Goal: Use online tool/utility: Utilize a website feature to perform a specific function

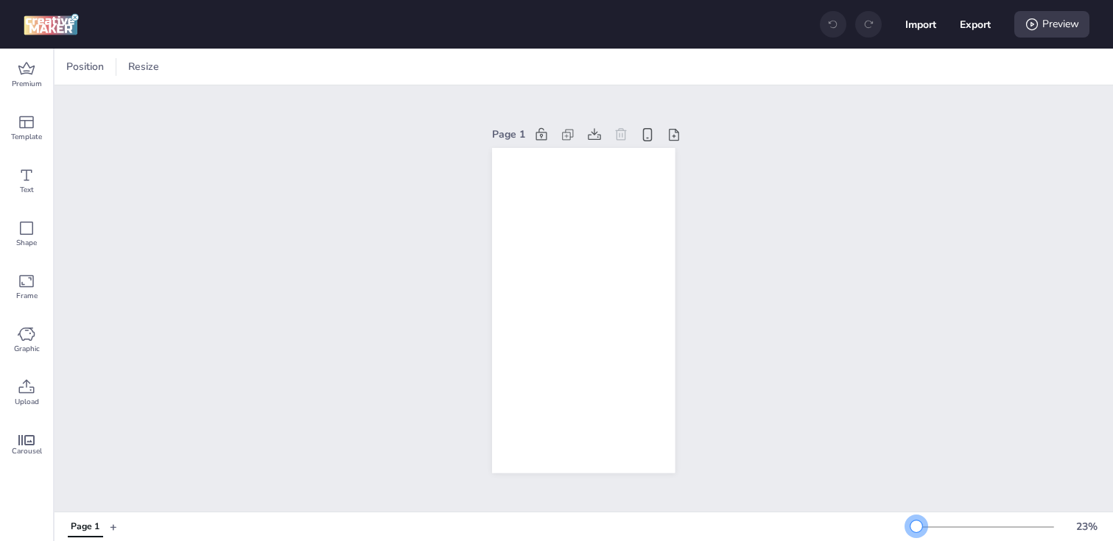
drag, startPoint x: 935, startPoint y: 523, endPoint x: 916, endPoint y: 524, distance: 18.4
click at [916, 524] on div at bounding box center [916, 527] width 12 height 12
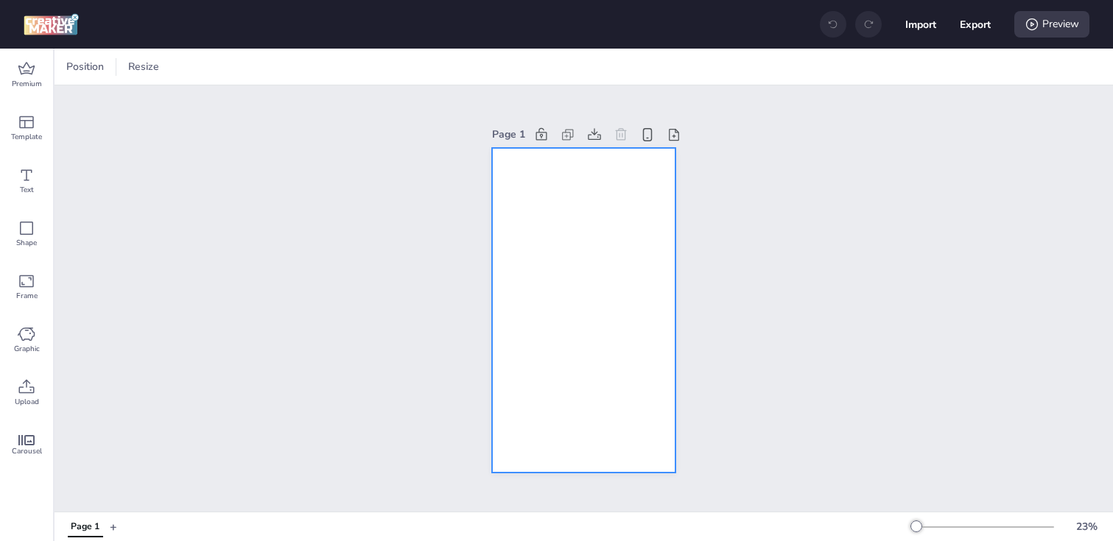
click at [511, 269] on div at bounding box center [583, 311] width 183 height 326
click at [60, 61] on div "Position Resize" at bounding box center [584, 67] width 1058 height 36
click at [69, 65] on div at bounding box center [72, 67] width 18 height 18
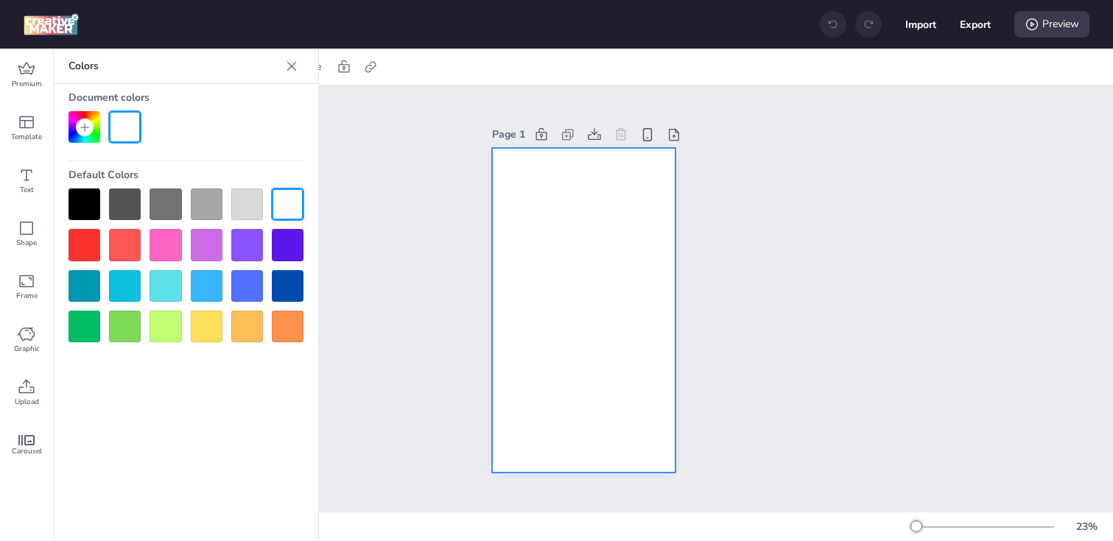
click at [74, 204] on div at bounding box center [85, 205] width 32 height 32
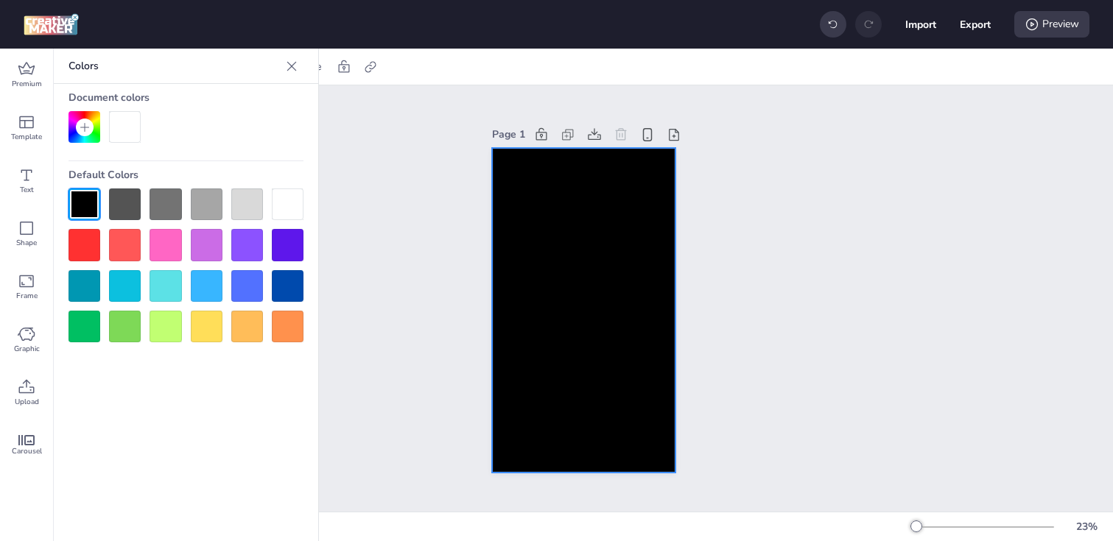
click at [536, 216] on div at bounding box center [583, 311] width 183 height 326
click at [378, 67] on div at bounding box center [370, 67] width 21 height 24
click at [304, 106] on span "Activate hyperlink" at bounding box center [274, 103] width 82 height 15
click at [224, 106] on input "Activate hyperlink" at bounding box center [219, 110] width 10 height 10
checkbox input "true"
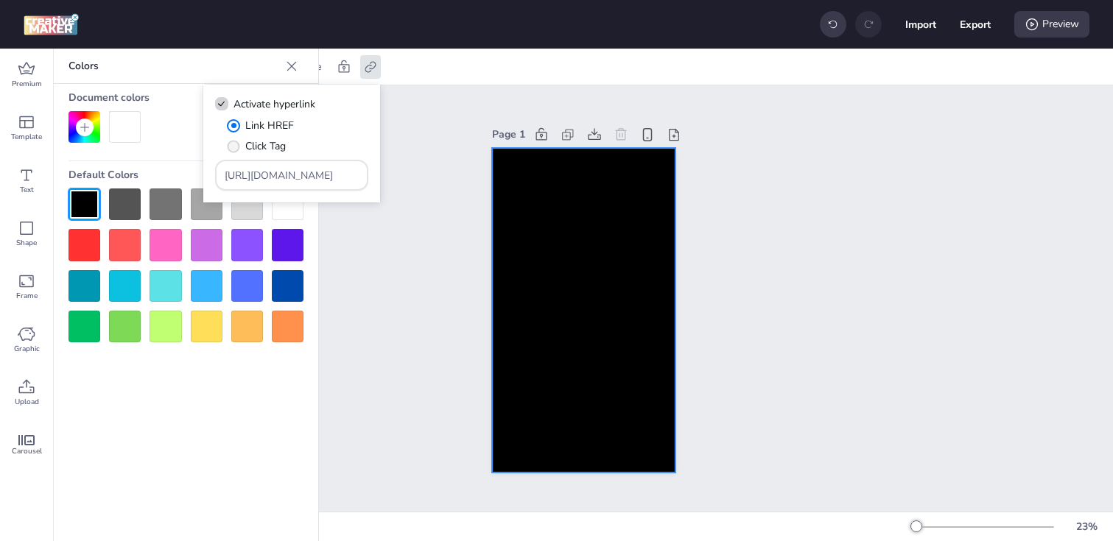
click at [267, 147] on span "Click Tag" at bounding box center [265, 145] width 41 height 15
click at [236, 147] on input "Click Tag" at bounding box center [231, 152] width 10 height 10
radio input "true"
drag, startPoint x: 343, startPoint y: 181, endPoint x: 200, endPoint y: 174, distance: 142.3
click at [200, 174] on body "Import Export Preview Premium Template Text Shape Frame Graphic Upload Carousel…" at bounding box center [556, 270] width 1113 height 541
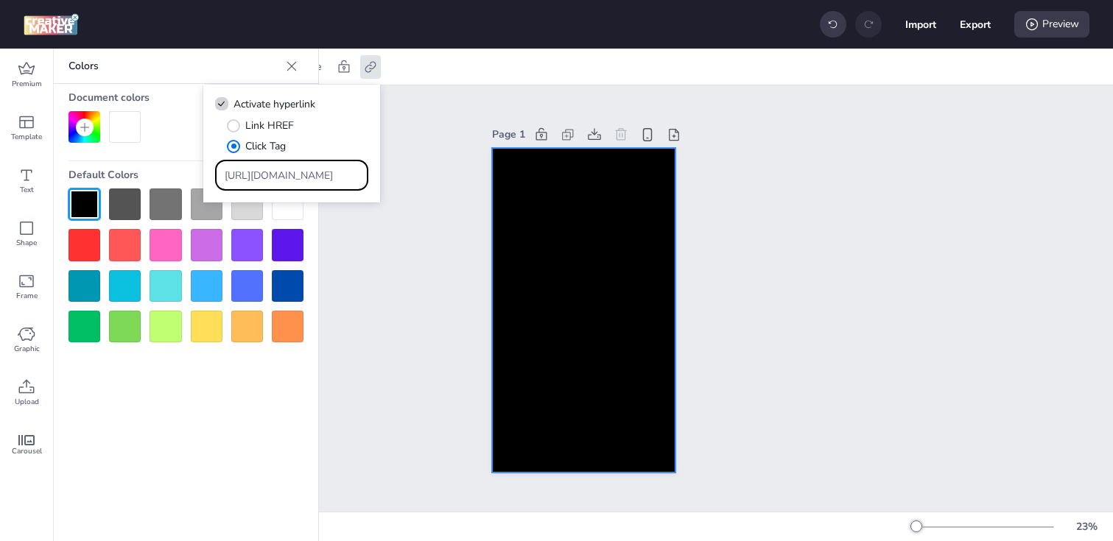
paste input "[DOMAIN_NAME][URL]"
type input "[URL][DOMAIN_NAME]"
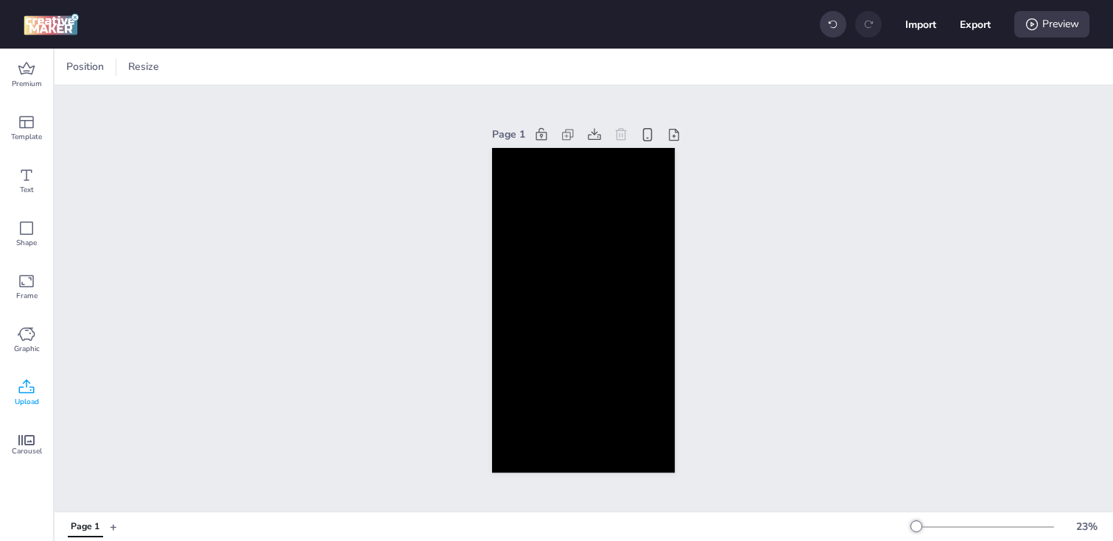
click at [21, 384] on icon at bounding box center [27, 388] width 18 height 18
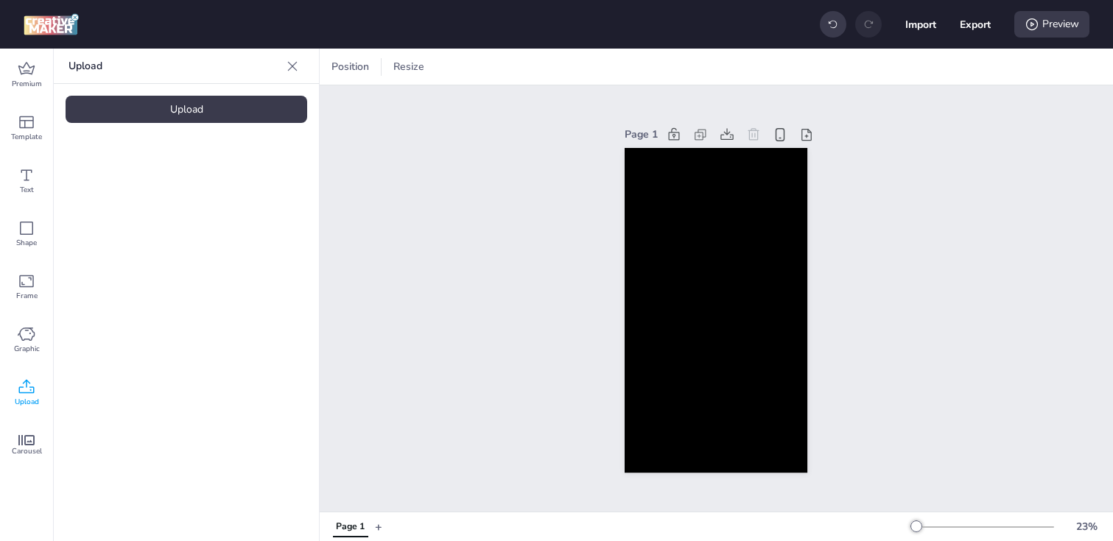
click at [633, 298] on div at bounding box center [716, 311] width 183 height 326
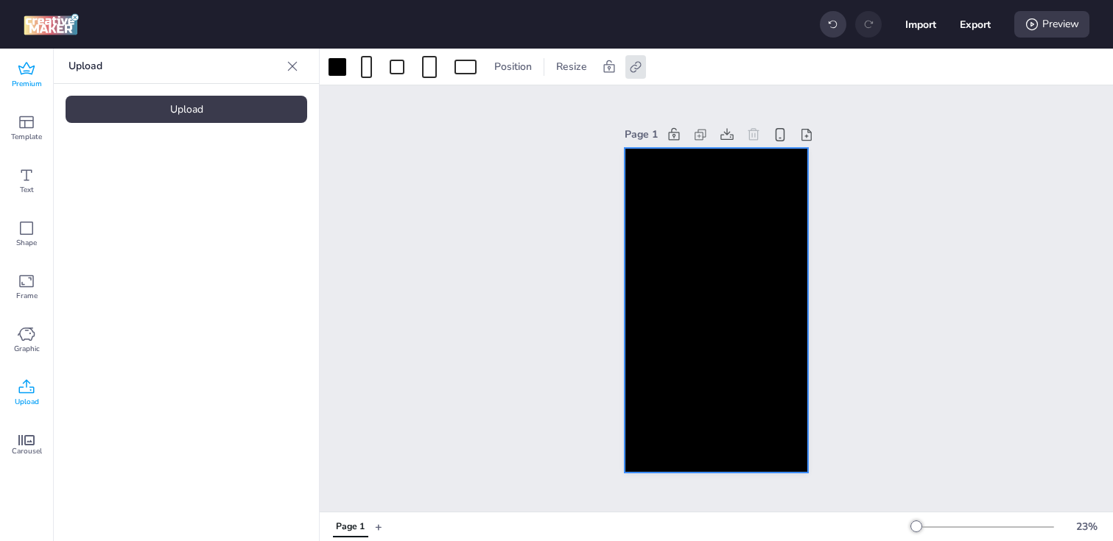
click at [21, 65] on icon at bounding box center [27, 69] width 18 height 18
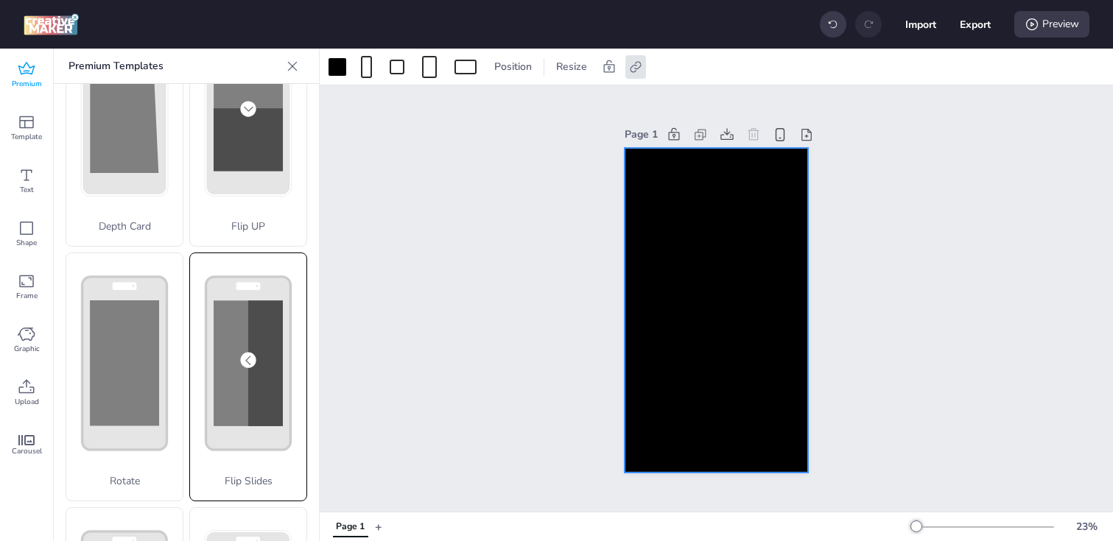
scroll to position [109, 0]
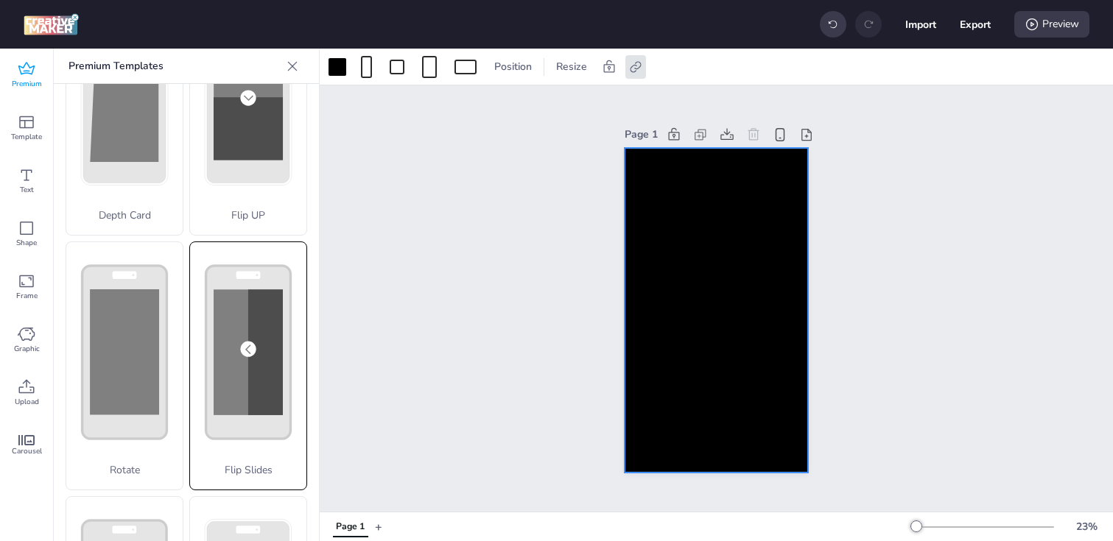
click at [237, 348] on div "Flip Slides" at bounding box center [248, 366] width 118 height 249
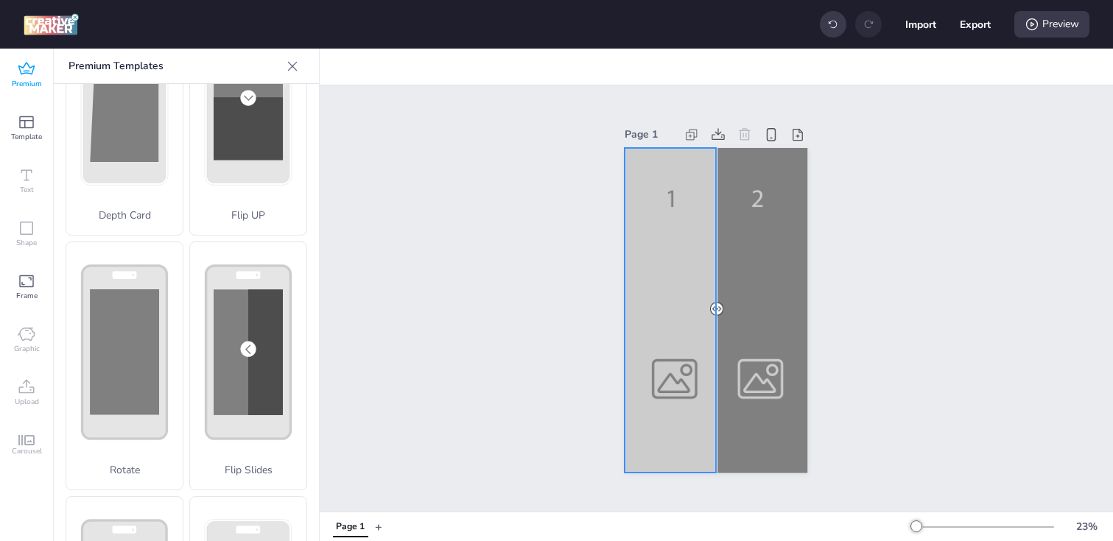
click at [645, 290] on div at bounding box center [716, 311] width 183 height 326
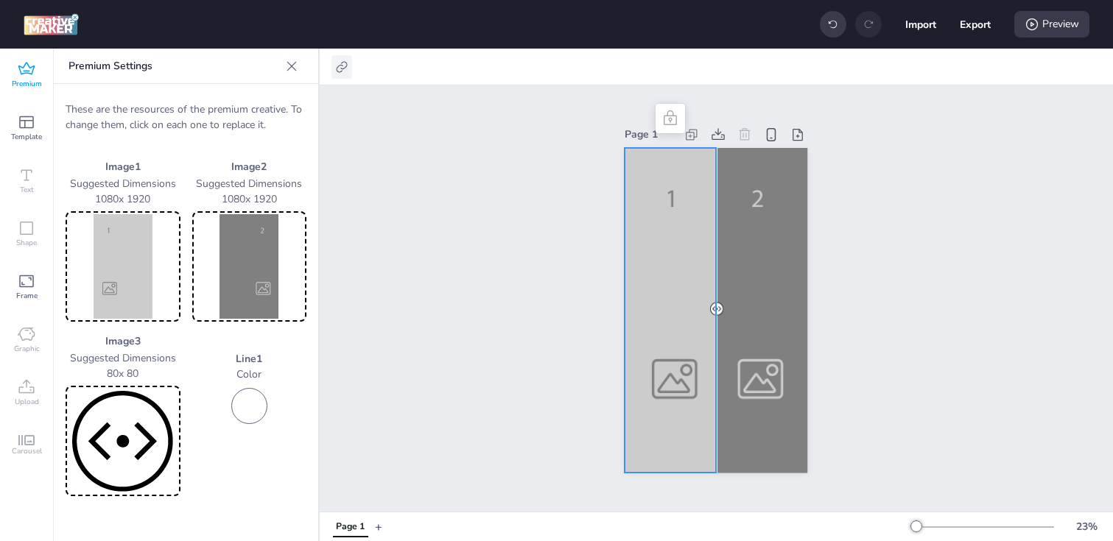
click at [344, 60] on icon at bounding box center [341, 67] width 15 height 15
click at [271, 100] on span "Activate hyperlink" at bounding box center [247, 103] width 82 height 15
click at [196, 105] on input "Activate hyperlink" at bounding box center [191, 110] width 10 height 10
checkbox input "true"
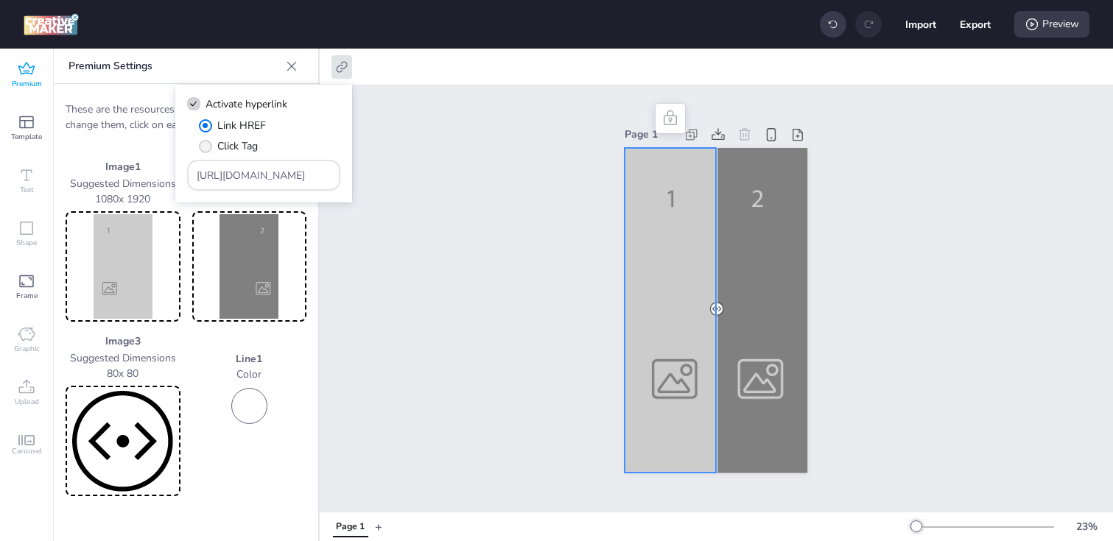
click at [243, 140] on span "Click Tag" at bounding box center [237, 145] width 41 height 15
click at [208, 147] on input "Click Tag" at bounding box center [203, 152] width 10 height 10
radio input "true"
drag, startPoint x: 292, startPoint y: 178, endPoint x: 157, endPoint y: 174, distance: 135.6
click at [157, 174] on body "Import Export Preview Premium Template Text Shape Frame Graphic Upload Carousel…" at bounding box center [556, 270] width 1113 height 541
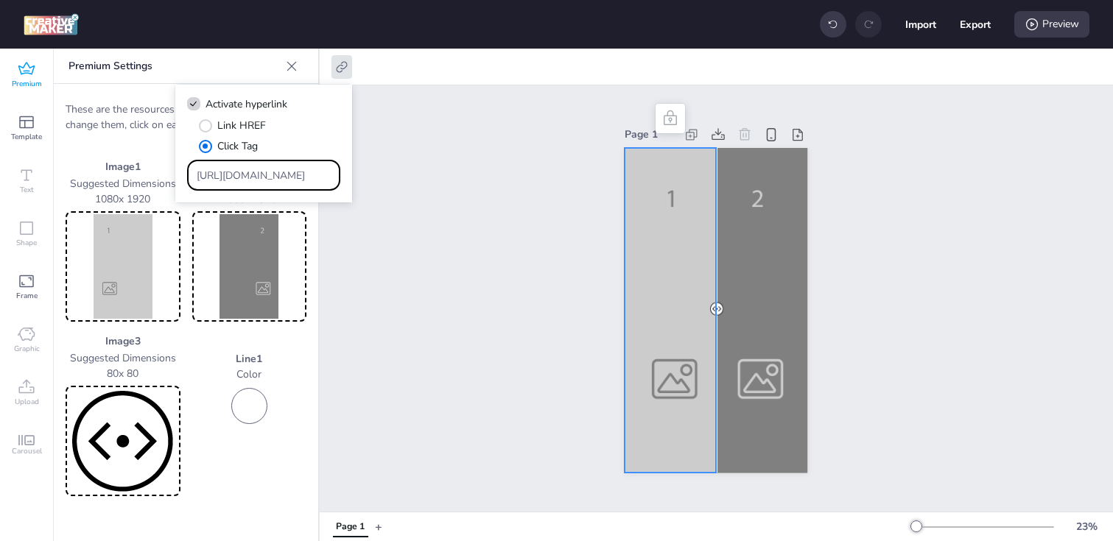
paste input "[DOMAIN_NAME][URL]"
type input "[URL][DOMAIN_NAME]"
click at [96, 276] on img at bounding box center [123, 266] width 109 height 105
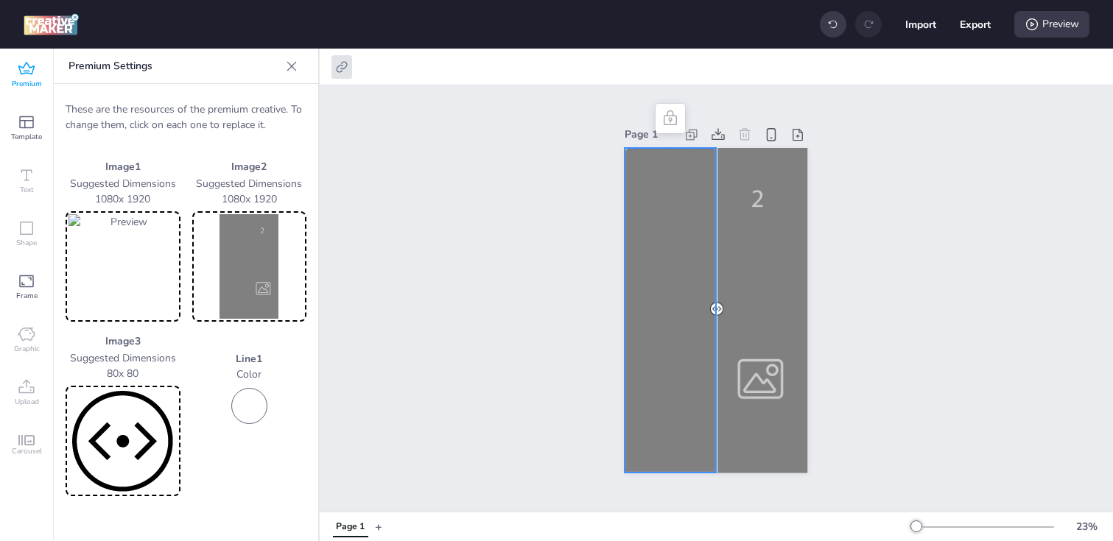
click at [230, 261] on img at bounding box center [249, 266] width 109 height 105
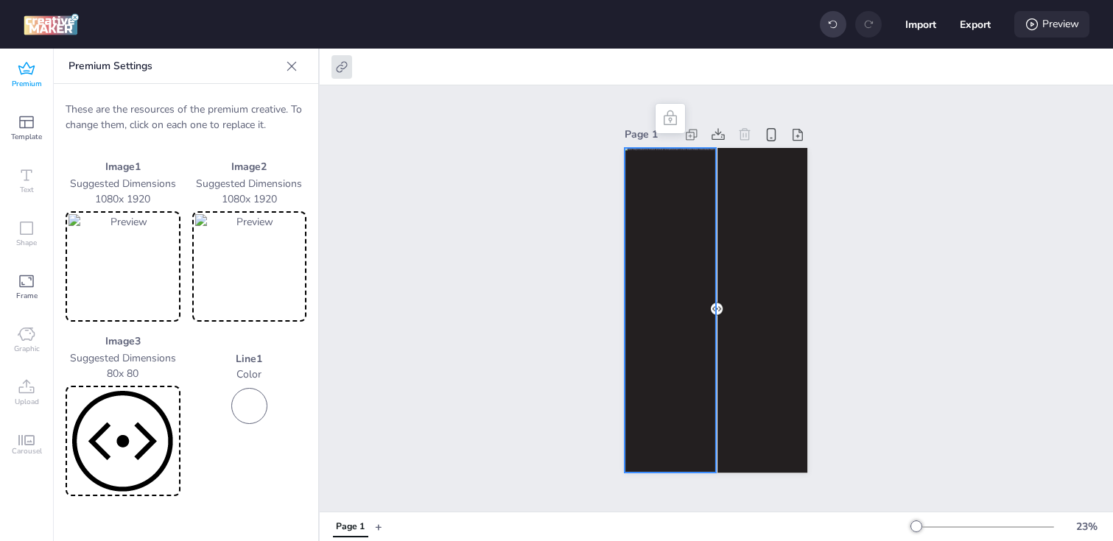
click at [1072, 25] on div "Preview" at bounding box center [1051, 24] width 75 height 27
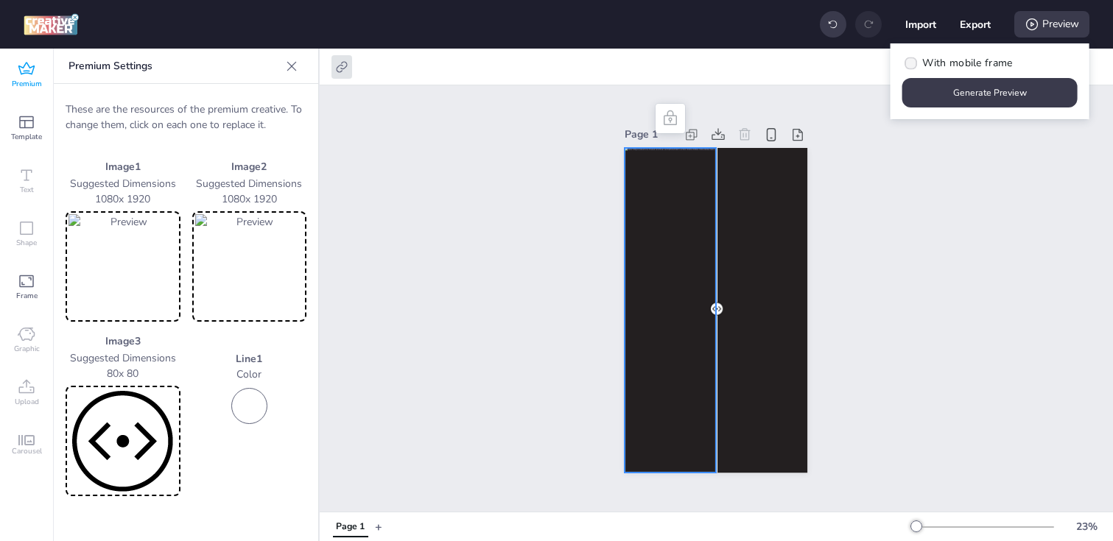
click at [979, 67] on span "With mobile frame" at bounding box center [967, 62] width 90 height 15
click at [913, 67] on input "With mobile frame" at bounding box center [909, 69] width 10 height 10
checkbox input "true"
click at [980, 88] on button "Generate Preview" at bounding box center [989, 92] width 175 height 29
click at [983, 29] on button "Export" at bounding box center [975, 25] width 30 height 30
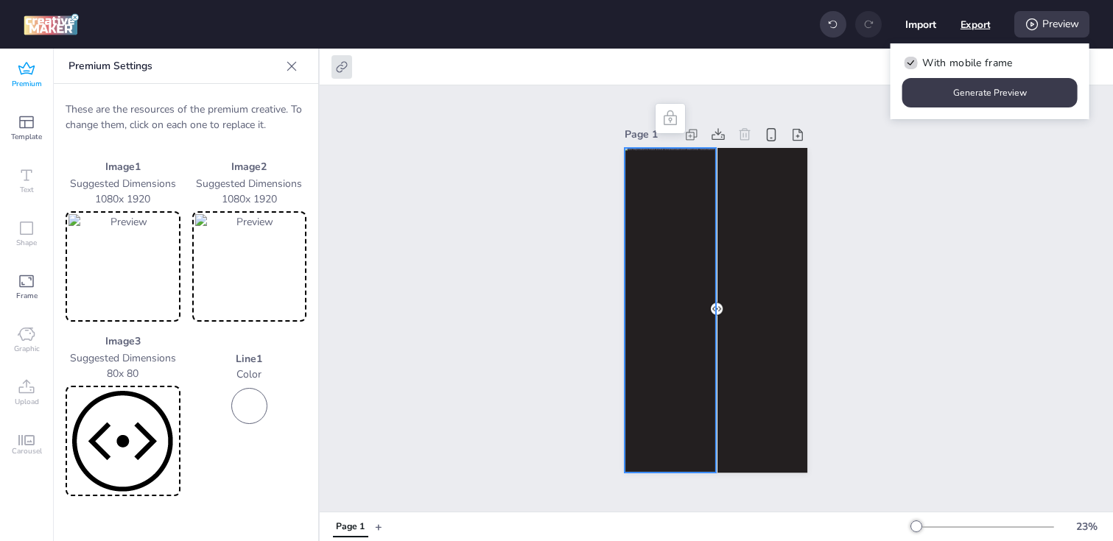
select select "html"
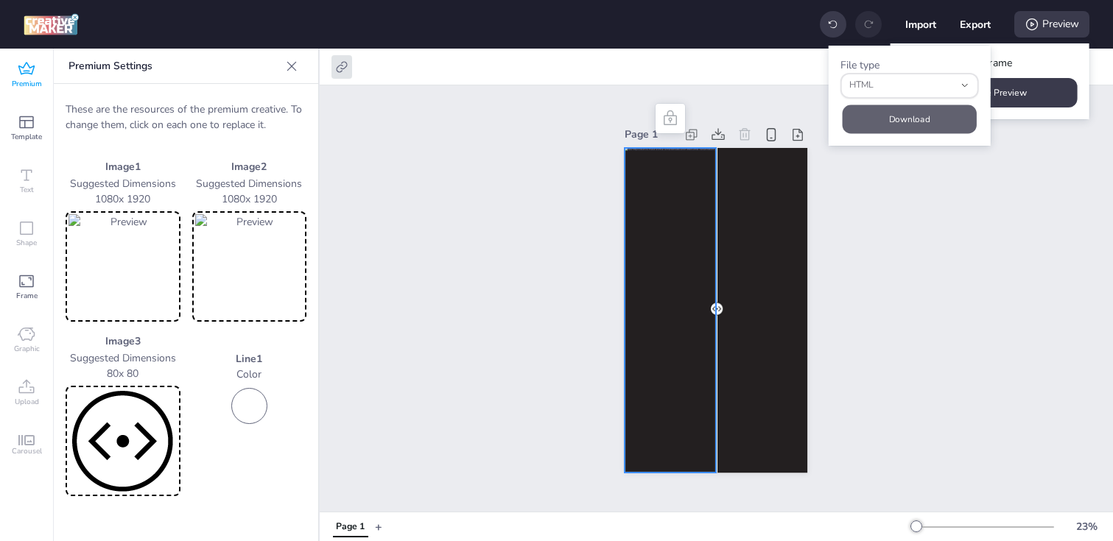
click at [908, 117] on button "Download" at bounding box center [910, 119] width 134 height 29
